Goal: Check status

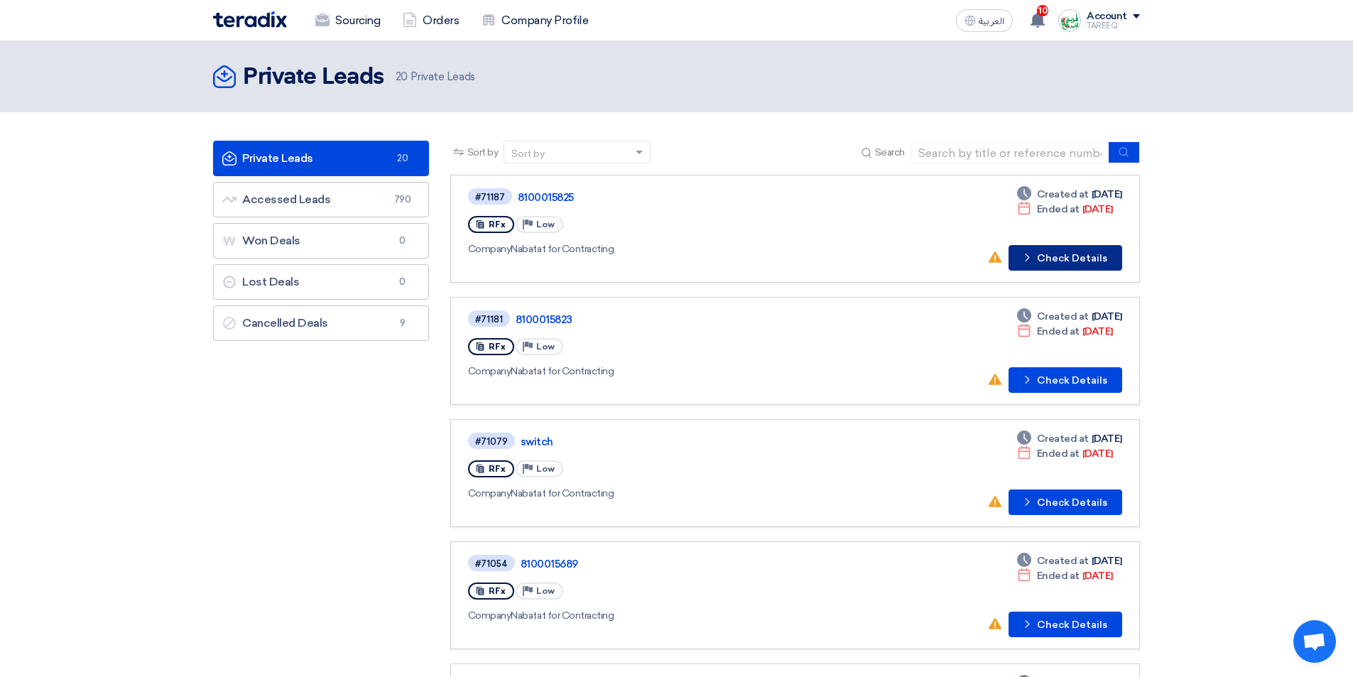
click at [1080, 256] on button "Check details Check Details" at bounding box center [1066, 258] width 114 height 26
click at [1074, 386] on button "Check details Check Details" at bounding box center [1066, 380] width 114 height 26
drag, startPoint x: 1070, startPoint y: 223, endPoint x: 715, endPoint y: 239, distance: 354.8
click at [715, 239] on div "#71187 8100015825 RFx Priority Low Company Nabatat for Contracting" at bounding box center [672, 229] width 408 height 84
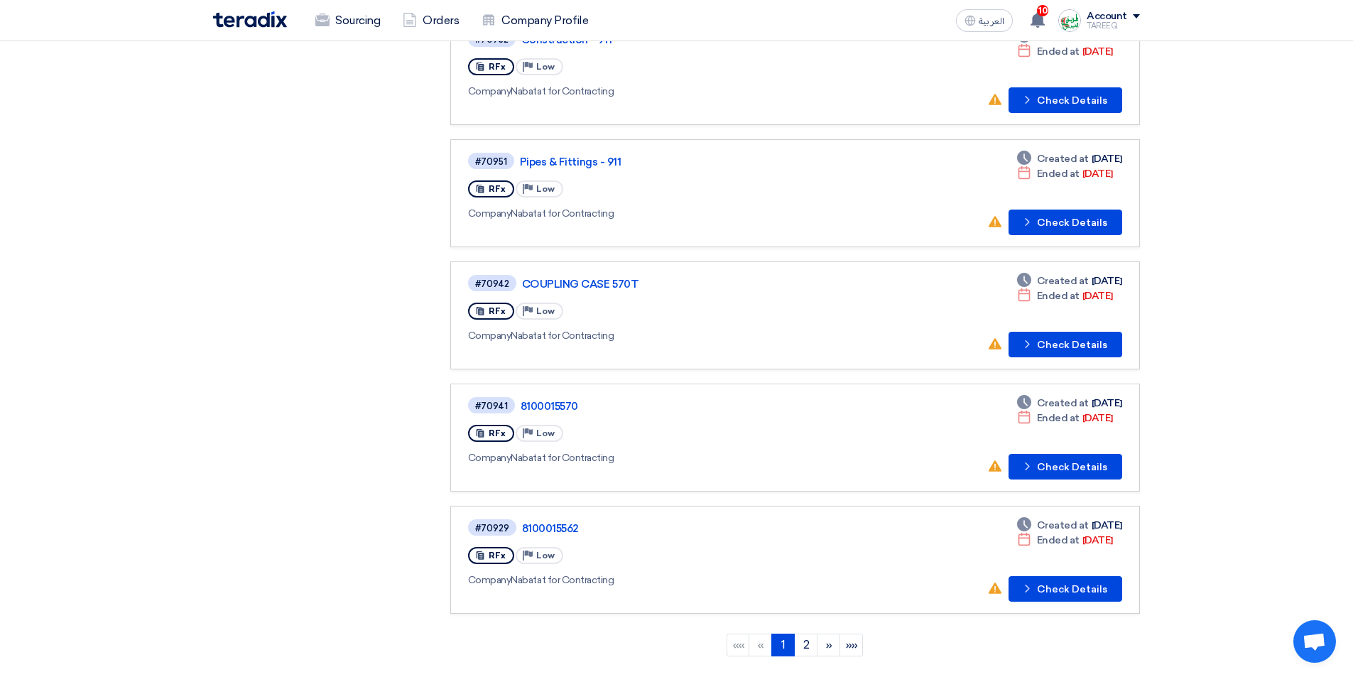
scroll to position [781, 0]
